Goal: Task Accomplishment & Management: Manage account settings

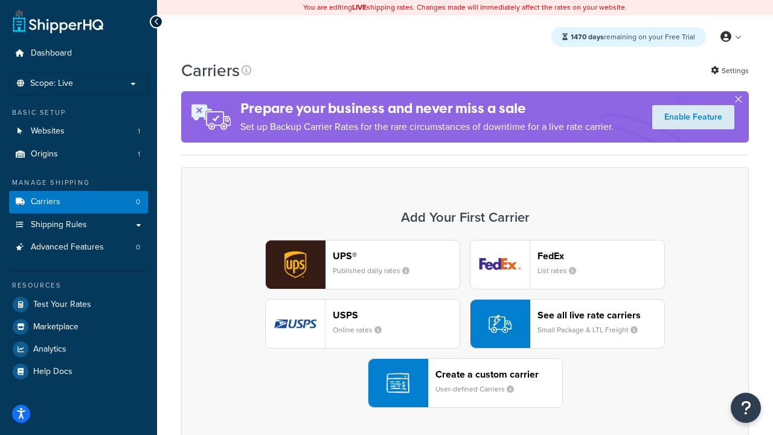
click at [465, 324] on div "UPS® Published daily rates FedEx List rates USPS Online rates See all live rate…" at bounding box center [465, 324] width 542 height 168
click at [601, 255] on header "FedEx" at bounding box center [600, 255] width 127 height 11
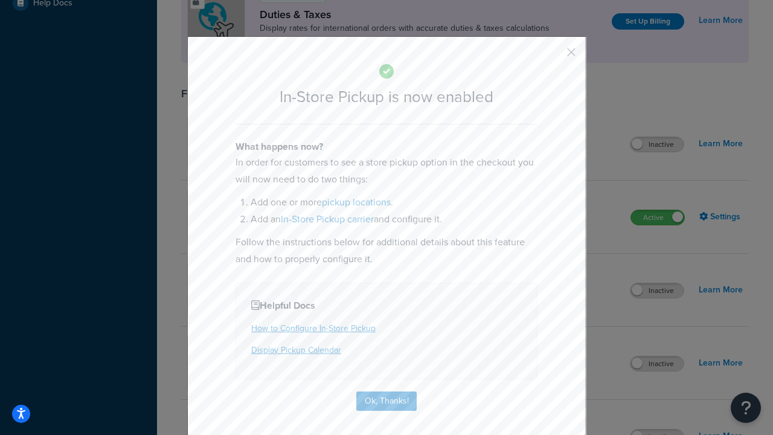
click at [553, 56] on button "button" at bounding box center [553, 56] width 3 height 3
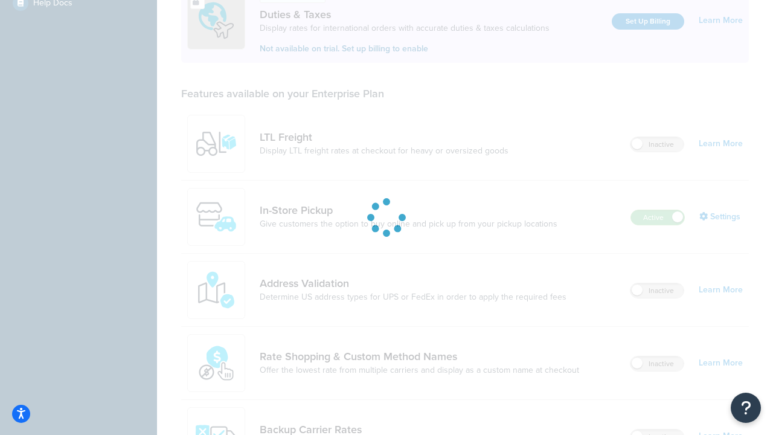
scroll to position [368, 0]
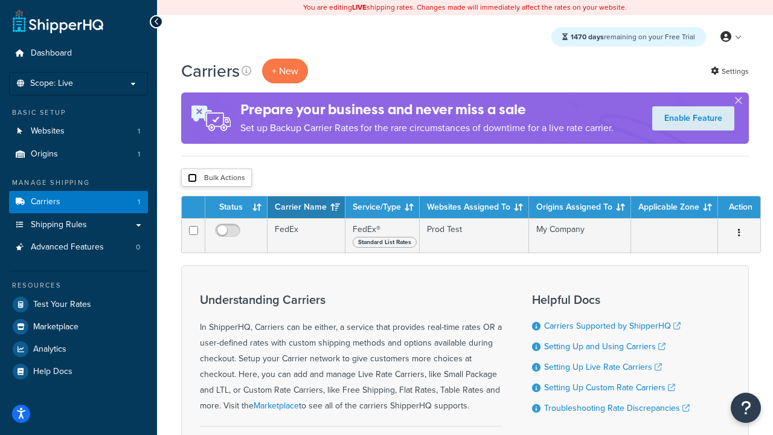
click at [192, 178] on input "checkbox" at bounding box center [192, 177] width 9 height 9
checkbox input "true"
click at [0, 0] on button "Delete" at bounding box center [0, 0] width 0 height 0
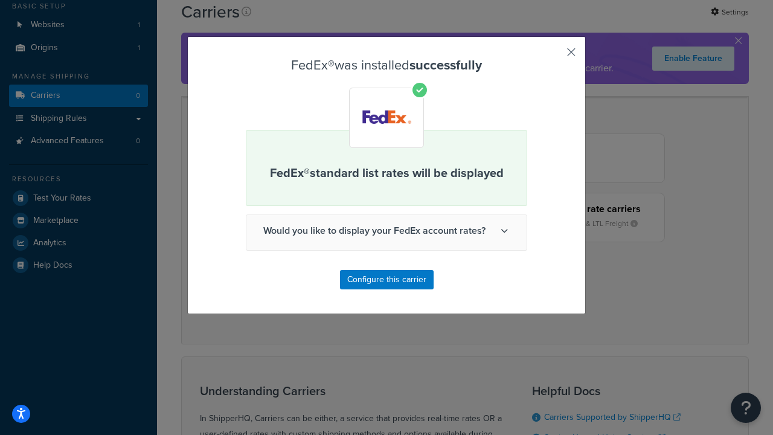
click at [553, 56] on button "button" at bounding box center [553, 56] width 3 height 3
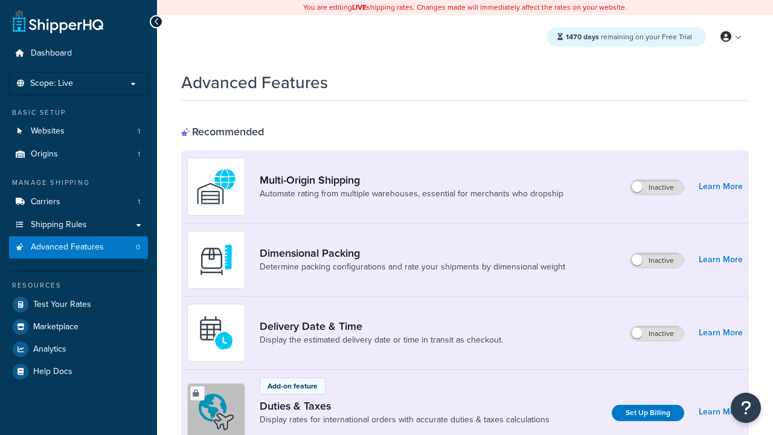
click at [78, 247] on span "Advanced Features" at bounding box center [67, 247] width 73 height 10
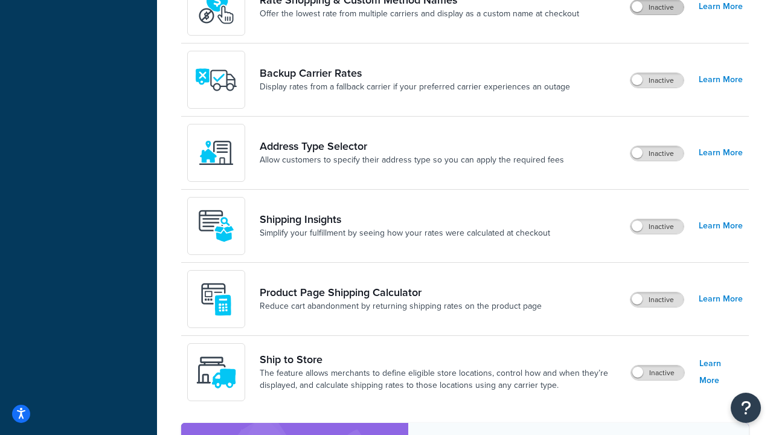
click at [657, 14] on label "Inactive" at bounding box center [656, 7] width 53 height 14
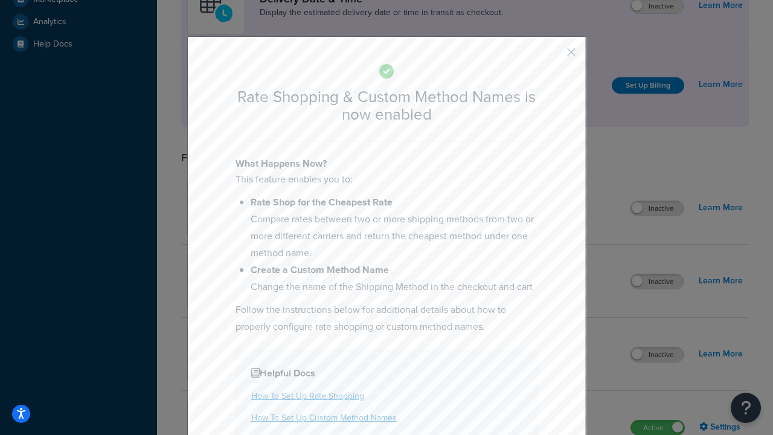
click at [553, 56] on button "button" at bounding box center [553, 56] width 3 height 3
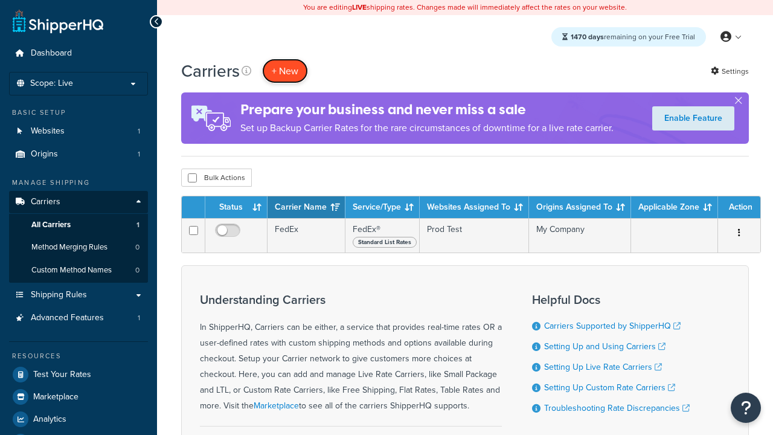
click at [285, 71] on button "+ New" at bounding box center [285, 71] width 46 height 25
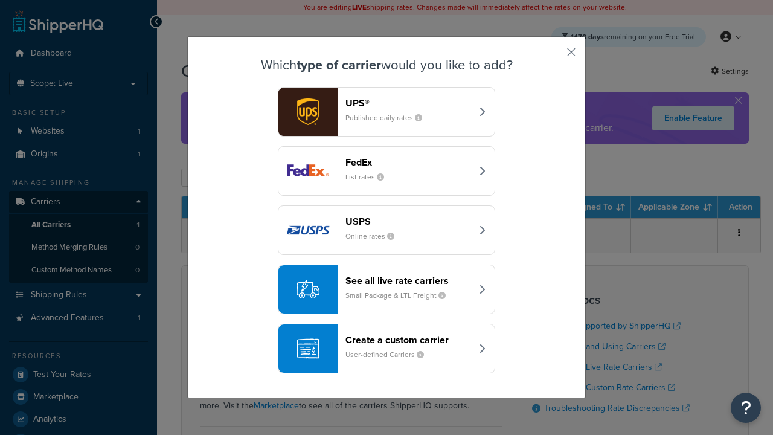
click at [386, 289] on div "See all live rate carriers Small Package & LTL Freight" at bounding box center [408, 289] width 126 height 29
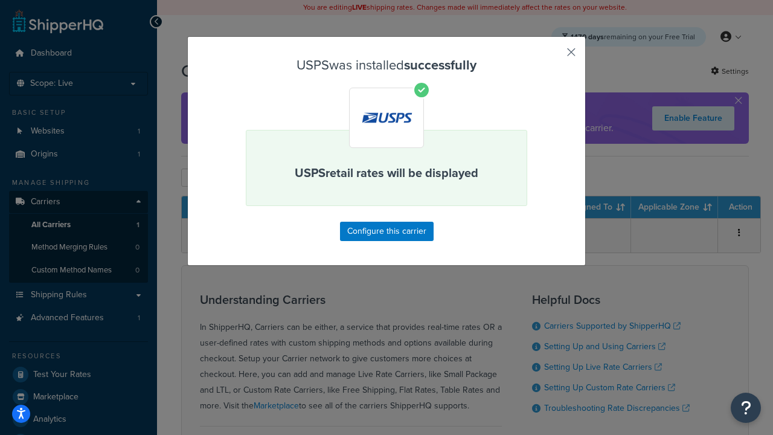
click at [553, 56] on button "button" at bounding box center [553, 56] width 3 height 3
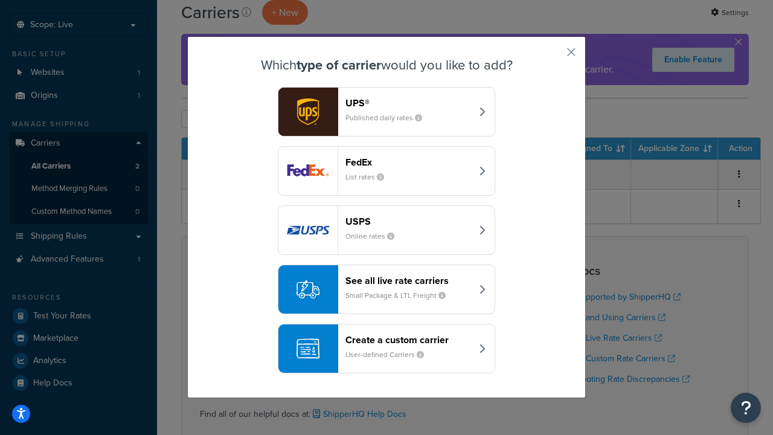
click at [386, 289] on div "See all live rate carriers Small Package & LTL Freight" at bounding box center [408, 289] width 126 height 29
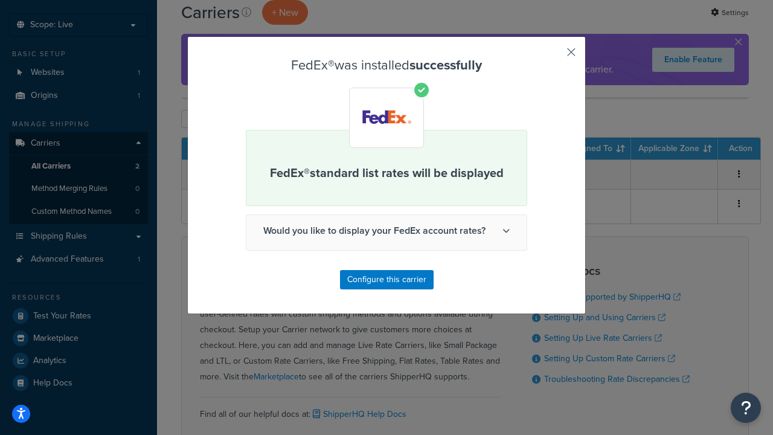
click at [553, 56] on button "button" at bounding box center [553, 56] width 3 height 3
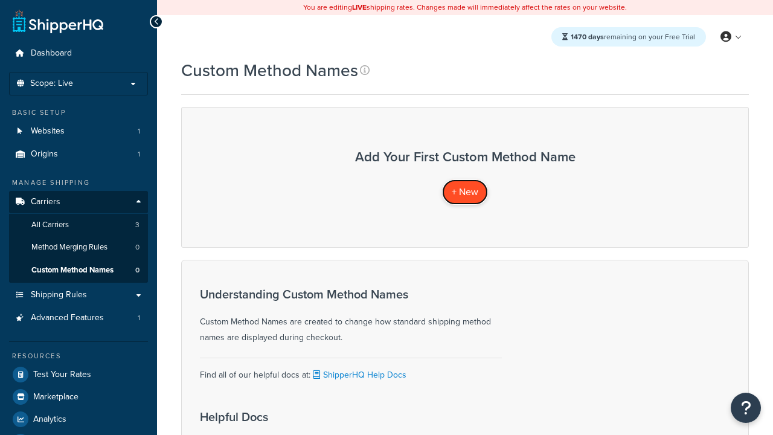
click at [465, 191] on span "+ New" at bounding box center [465, 192] width 27 height 14
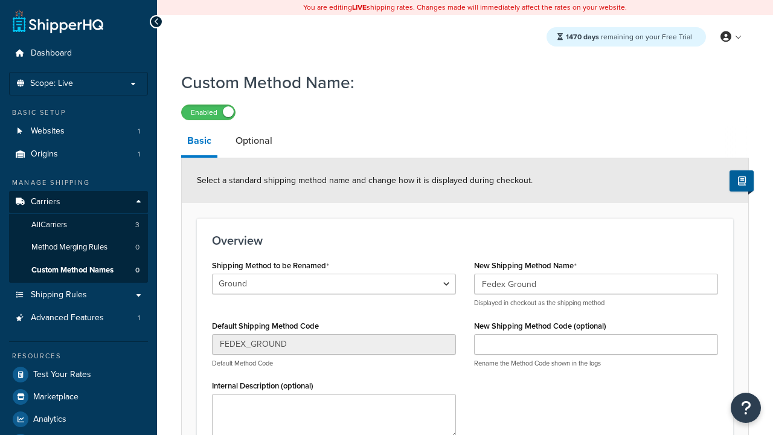
scroll to position [139, 0]
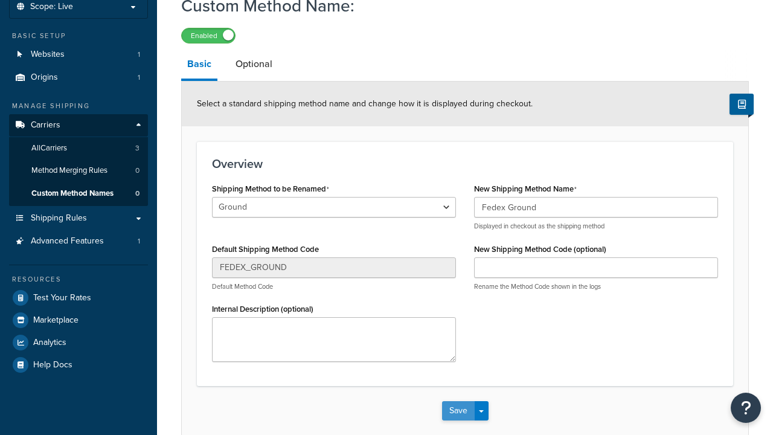
type input "Fedex Ground"
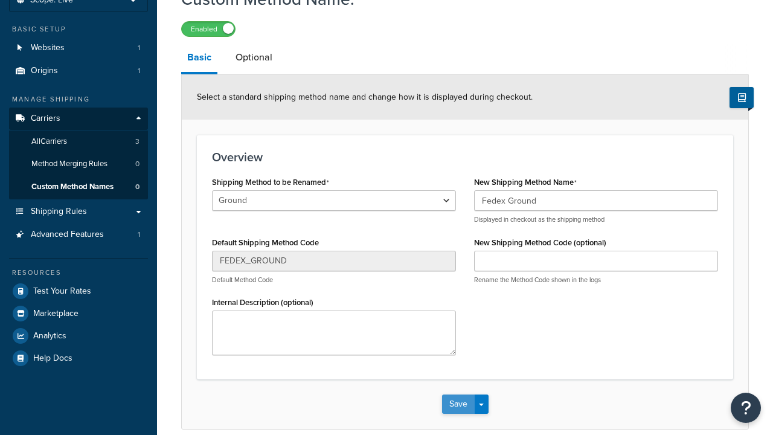
click at [458, 394] on button "Save" at bounding box center [458, 403] width 33 height 19
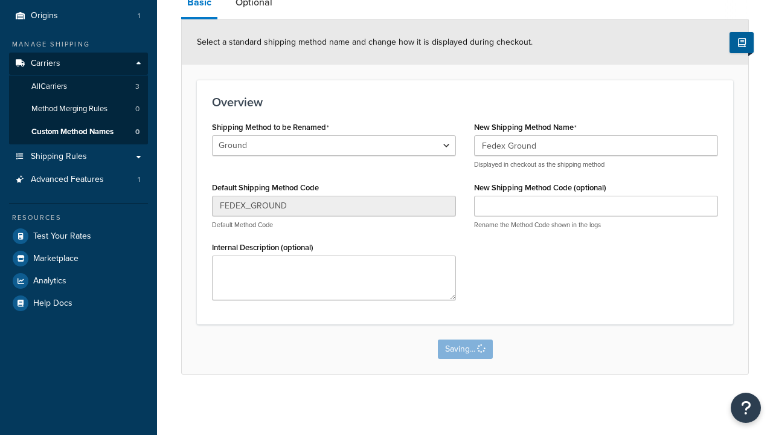
scroll to position [0, 0]
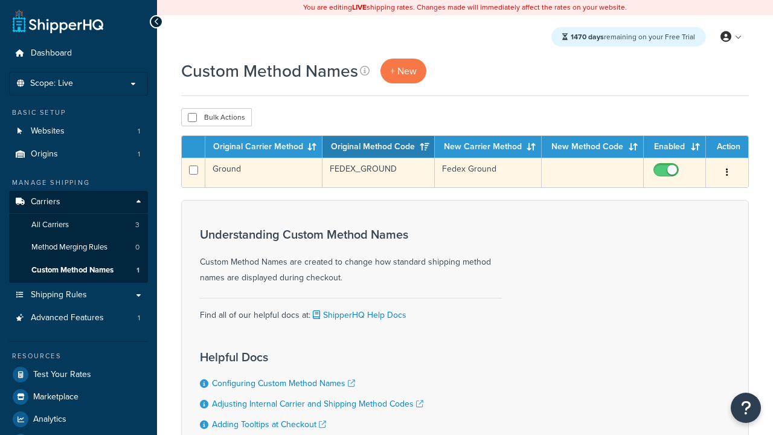
click at [727, 173] on icon "button" at bounding box center [727, 172] width 2 height 8
click at [0, 0] on link "Edit" at bounding box center [0, 0] width 0 height 0
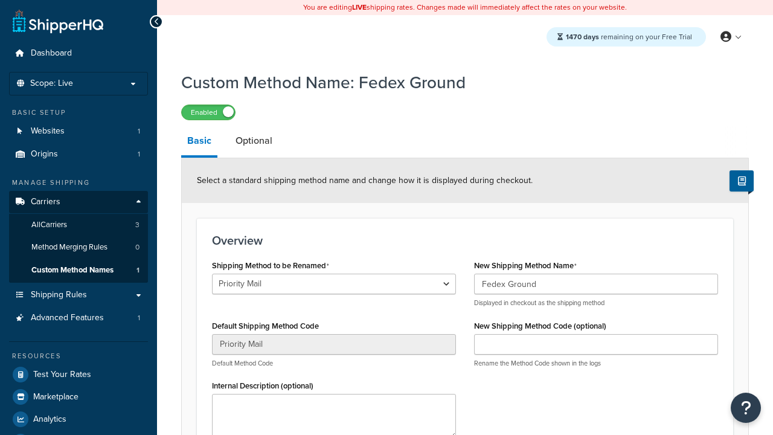
select select "734385"
type input "USPS Priority"
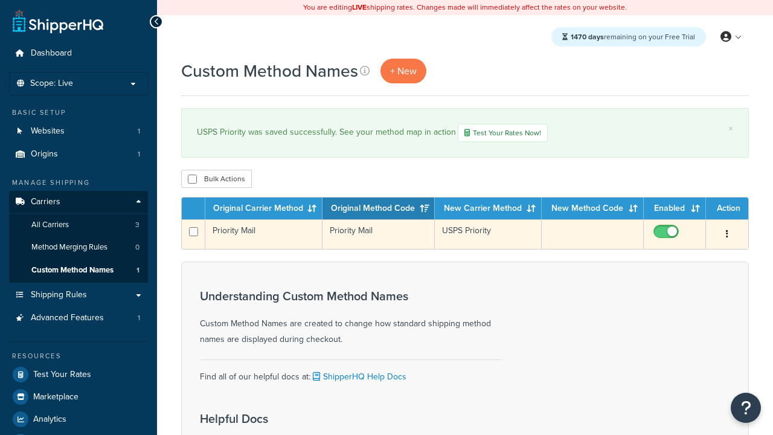
click at [727, 235] on icon "button" at bounding box center [727, 233] width 2 height 8
click at [0, 0] on link "Duplicate" at bounding box center [0, 0] width 0 height 0
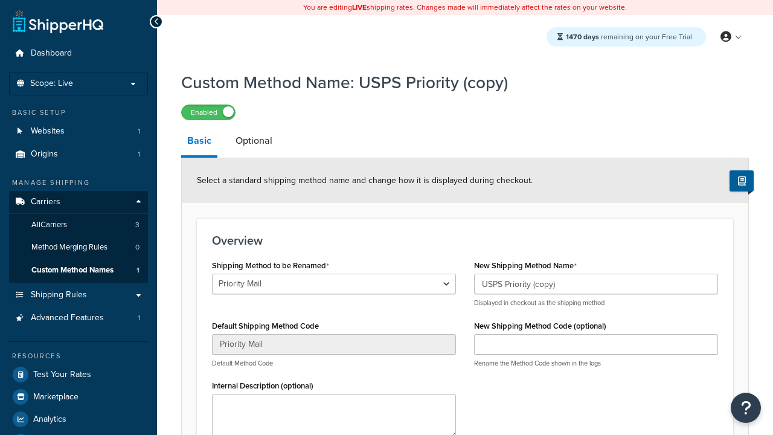
scroll to position [139, 0]
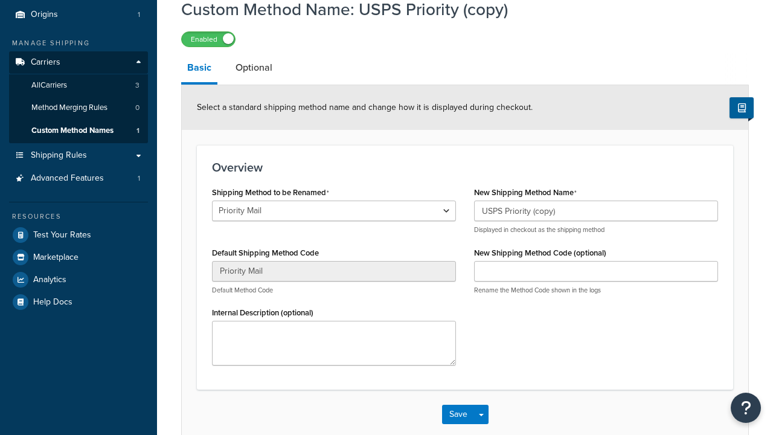
select select "734376"
type input "FEDEX_GROUND"
click at [458, 424] on button "Save" at bounding box center [458, 413] width 33 height 19
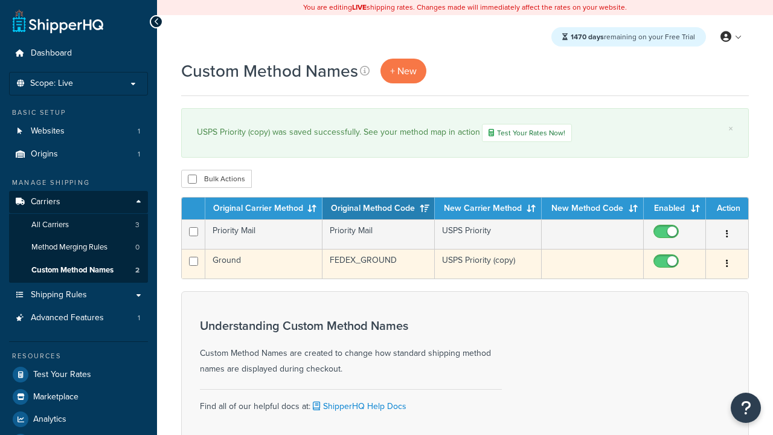
click at [727, 265] on icon "button" at bounding box center [727, 263] width 2 height 8
click at [0, 0] on link "Delete" at bounding box center [0, 0] width 0 height 0
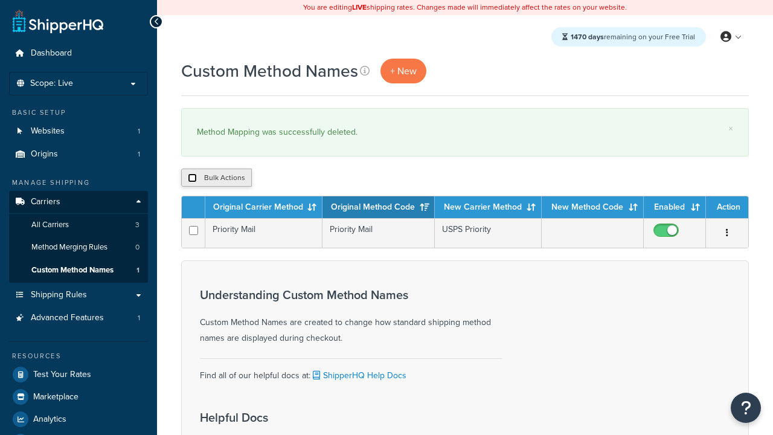
click at [192, 178] on input "checkbox" at bounding box center [192, 177] width 9 height 9
checkbox input "true"
click at [0, 0] on button "Delete" at bounding box center [0, 0] width 0 height 0
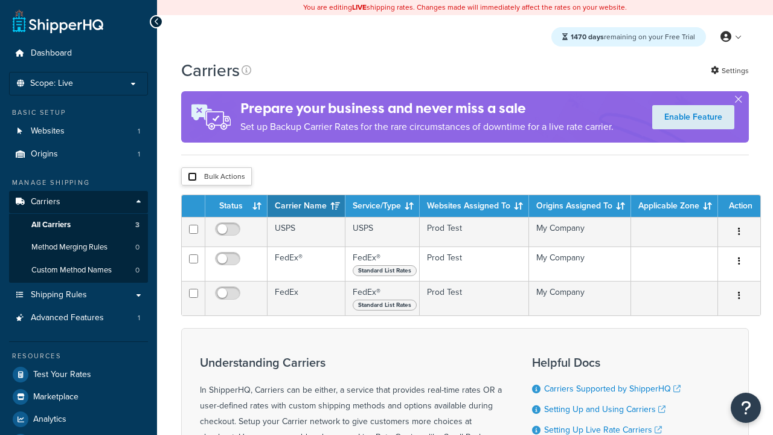
click at [192, 178] on input "checkbox" at bounding box center [192, 176] width 9 height 9
checkbox input "true"
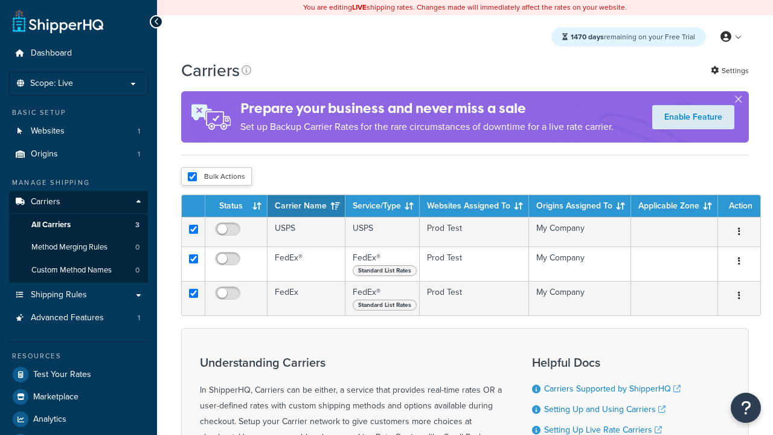
click at [0, 0] on button "Delete" at bounding box center [0, 0] width 0 height 0
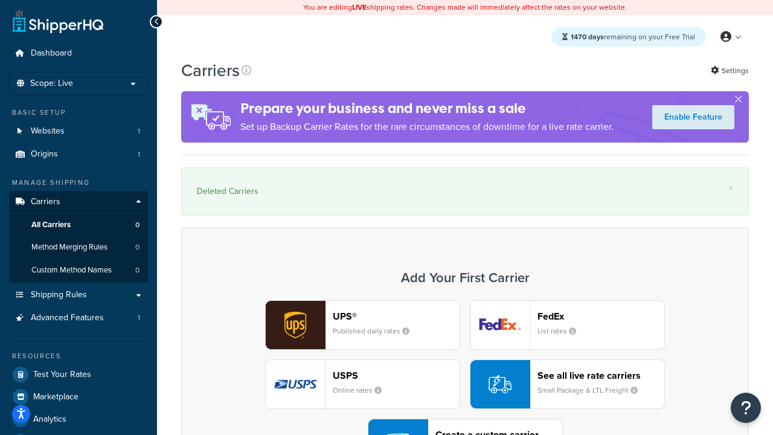
click at [465, 351] on div "UPS® Published daily rates FedEx List rates USPS Online rates See all live rate…" at bounding box center [465, 384] width 542 height 168
click at [465, 429] on div "Create a custom carrier User-defined Carriers" at bounding box center [498, 443] width 127 height 29
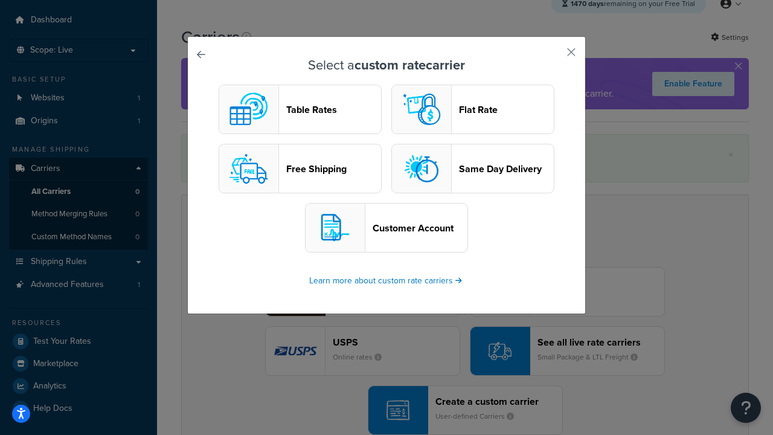
click at [473, 109] on header "Flat Rate" at bounding box center [506, 109] width 95 height 11
